Goal: Information Seeking & Learning: Understand process/instructions

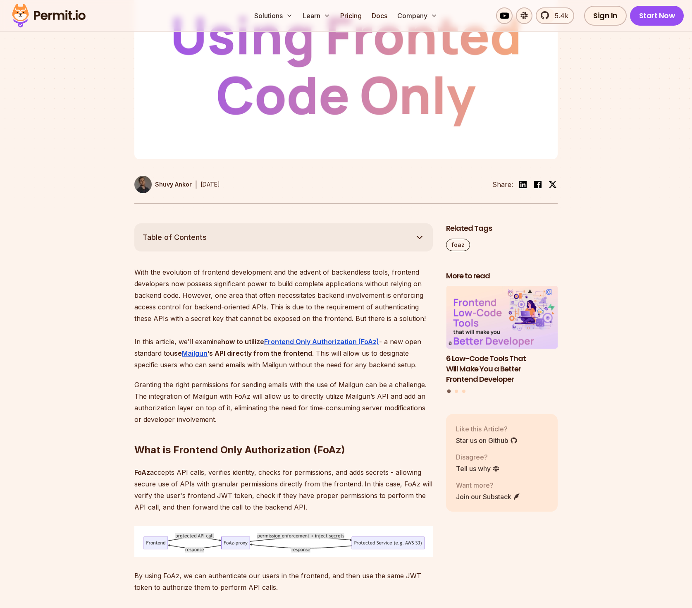
scroll to position [322, 0]
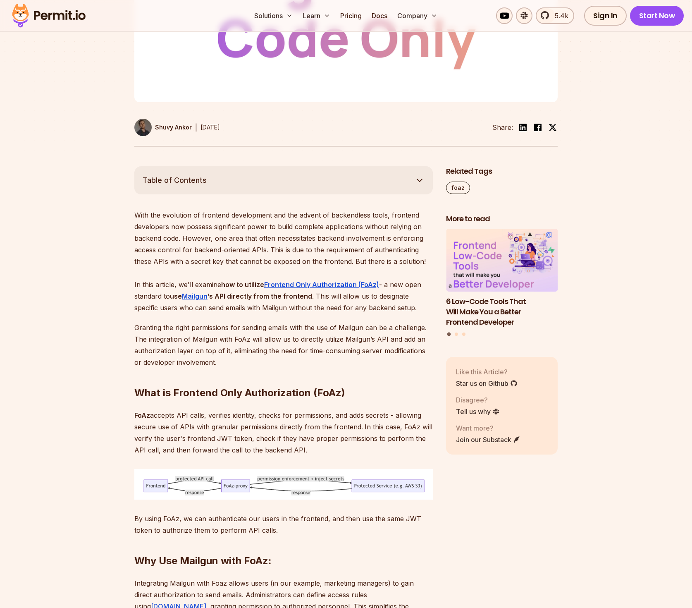
click at [343, 368] on h2 "What is Frontend Only Authorization (FoAz)" at bounding box center [283, 376] width 298 height 46
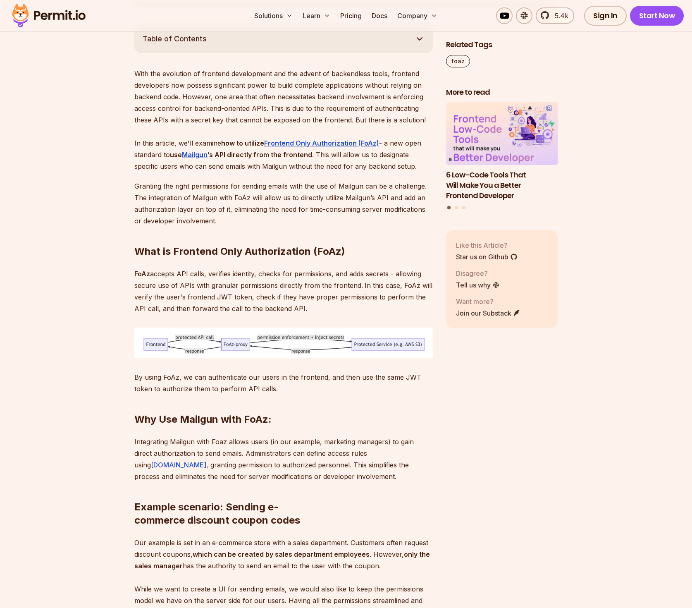
scroll to position [506, 0]
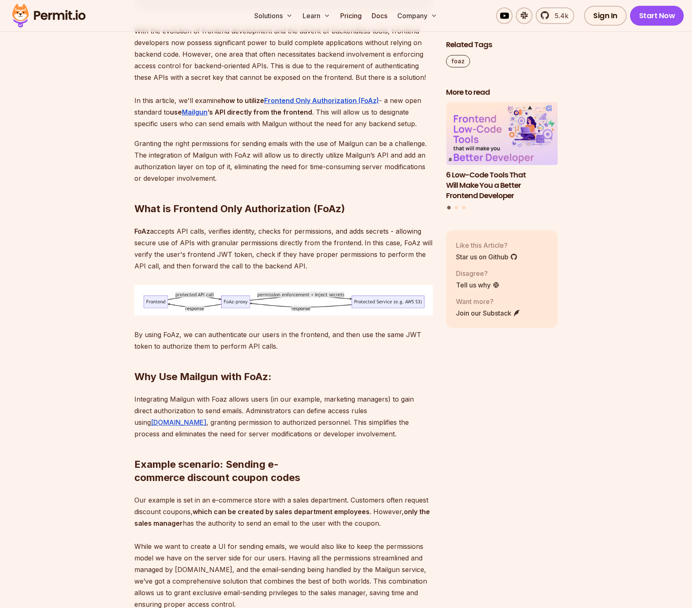
click at [297, 368] on h2 "Why Use Mailgun with FoAz:" at bounding box center [283, 360] width 298 height 46
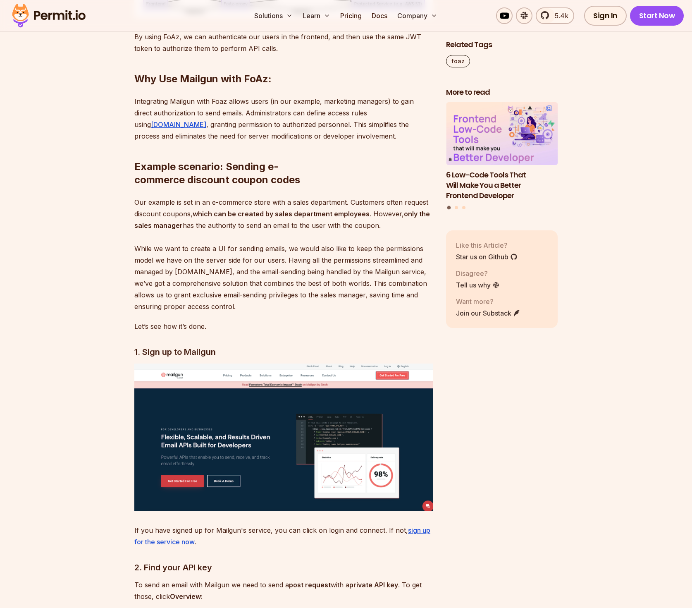
scroll to position [1019, 0]
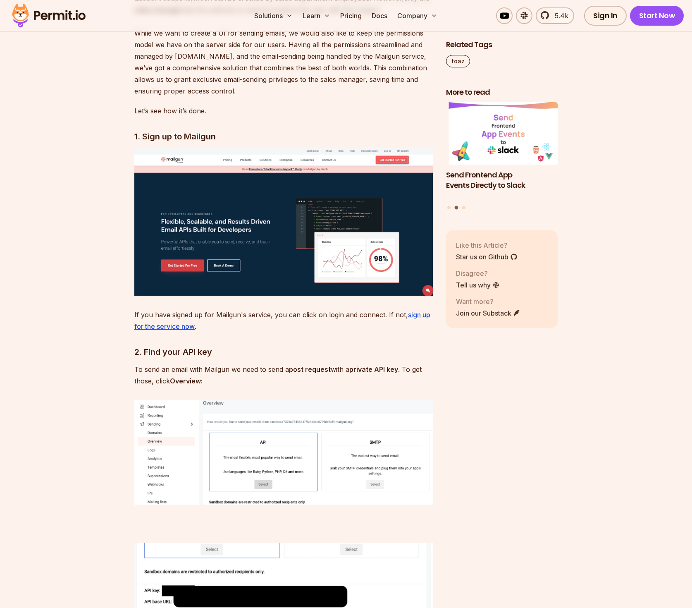
click at [278, 356] on h3 "2. Find your API key" at bounding box center [283, 351] width 298 height 13
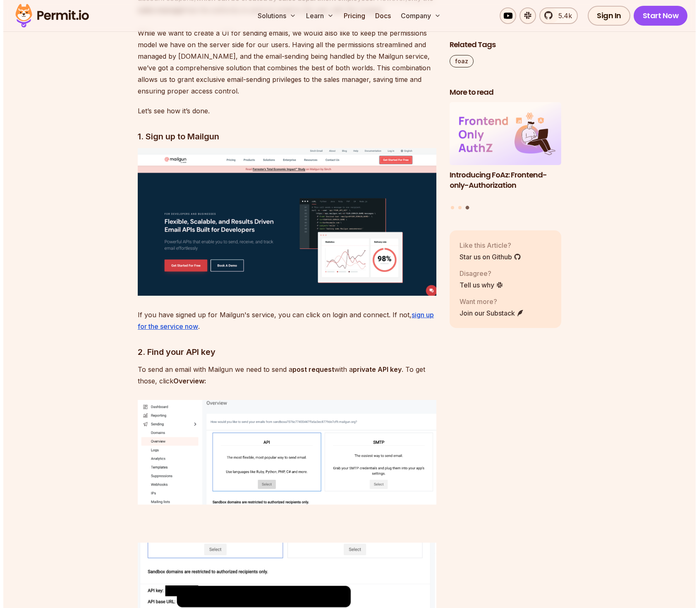
scroll to position [1025, 0]
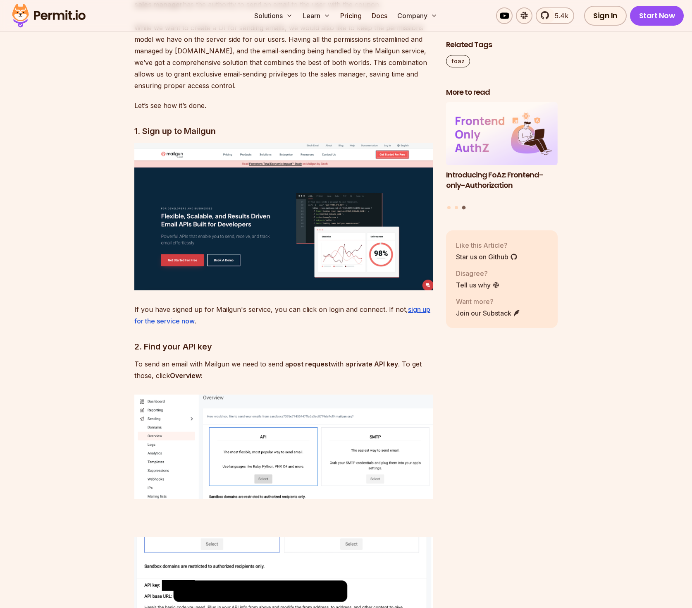
click at [266, 360] on p "To send an email with Mailgun we need to send a post request with a private API…" at bounding box center [283, 369] width 298 height 23
click at [265, 325] on p "If you have signed up for Mailgun's service, you can click on login and connect…" at bounding box center [283, 314] width 298 height 23
drag, startPoint x: 284, startPoint y: 317, endPoint x: 277, endPoint y: 325, distance: 10.8
click at [284, 318] on p "If you have signed up for Mailgun's service, you can click on login and connect…" at bounding box center [283, 314] width 298 height 23
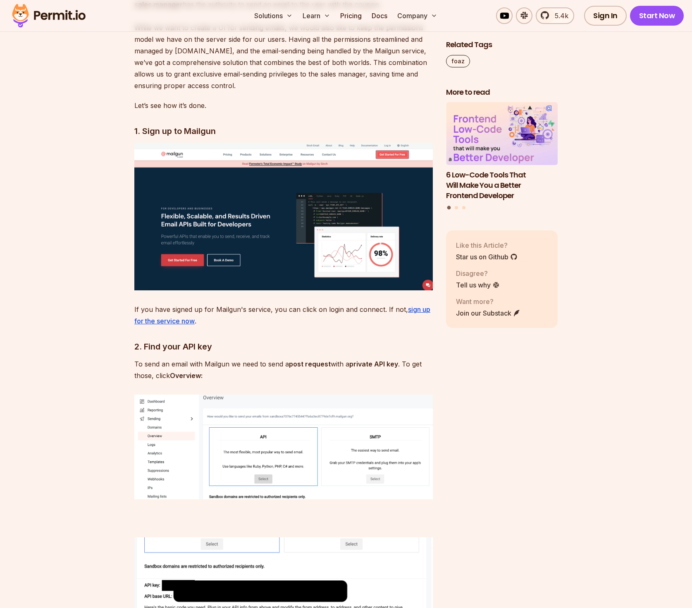
click at [274, 352] on h3 "2. Find your API key" at bounding box center [283, 346] width 298 height 13
click at [278, 346] on h3 "2. Find your API key" at bounding box center [283, 346] width 298 height 13
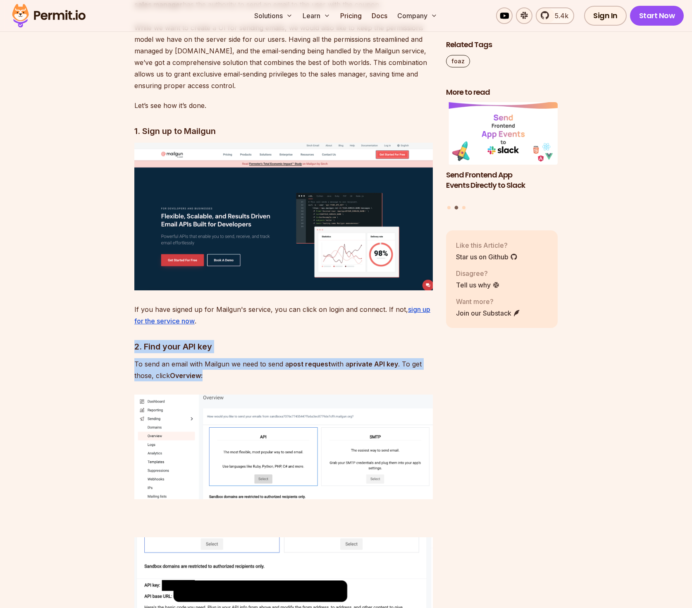
drag, startPoint x: 224, startPoint y: 375, endPoint x: 144, endPoint y: 339, distance: 88.4
click at [138, 341] on h3 "2. Find your API key" at bounding box center [283, 346] width 298 height 13
drag, startPoint x: 134, startPoint y: 343, endPoint x: 220, endPoint y: 374, distance: 90.9
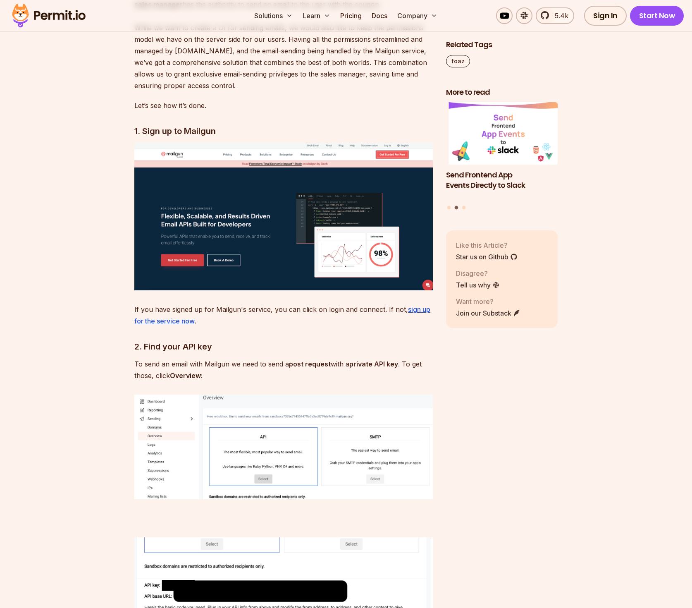
click at [259, 377] on p "To send an email with Mailgun we need to send a post request with a private API…" at bounding box center [283, 369] width 298 height 23
click at [258, 375] on p "To send an email with Mailgun we need to send a post request with a private API…" at bounding box center [283, 369] width 298 height 23
